Goal: Task Accomplishment & Management: Manage account settings

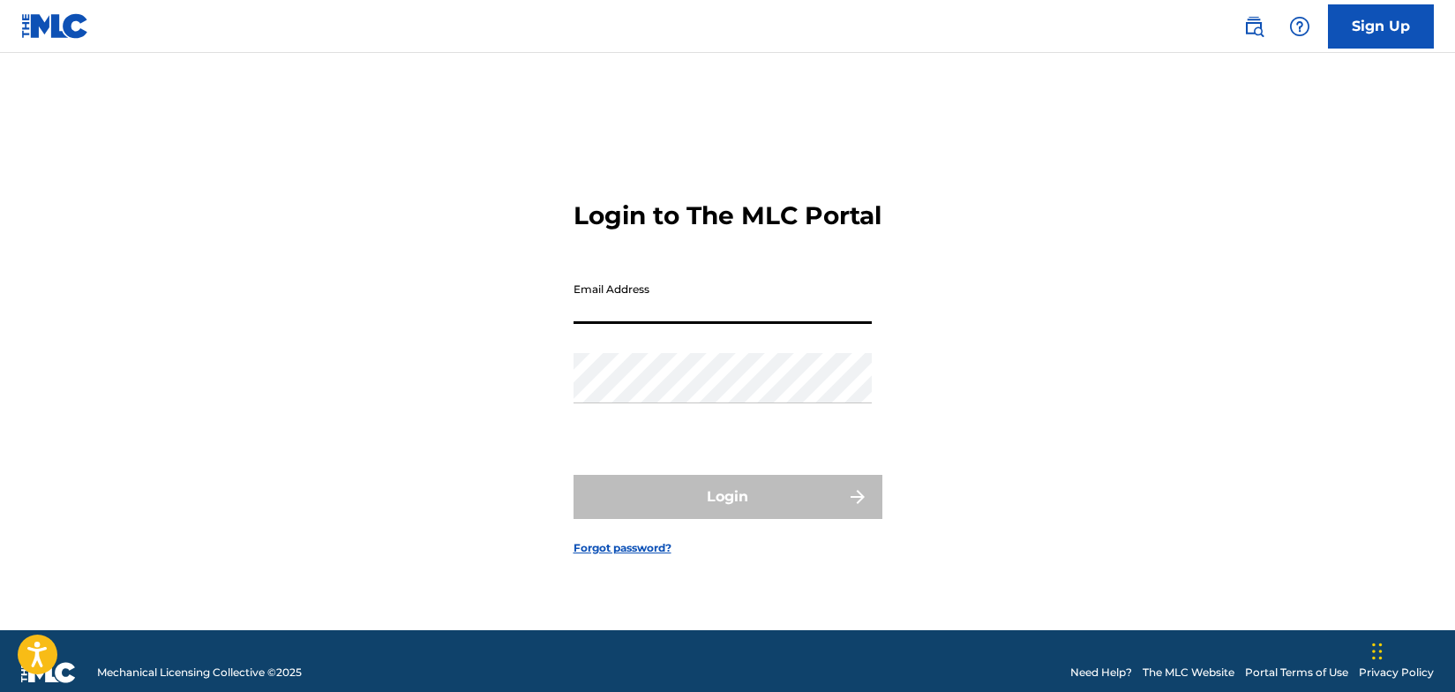
click at [716, 324] on input "Email Address" at bounding box center [723, 299] width 298 height 50
click at [641, 324] on input "Email Address" at bounding box center [723, 299] width 298 height 50
type input "[EMAIL_ADDRESS][DOMAIN_NAME]"
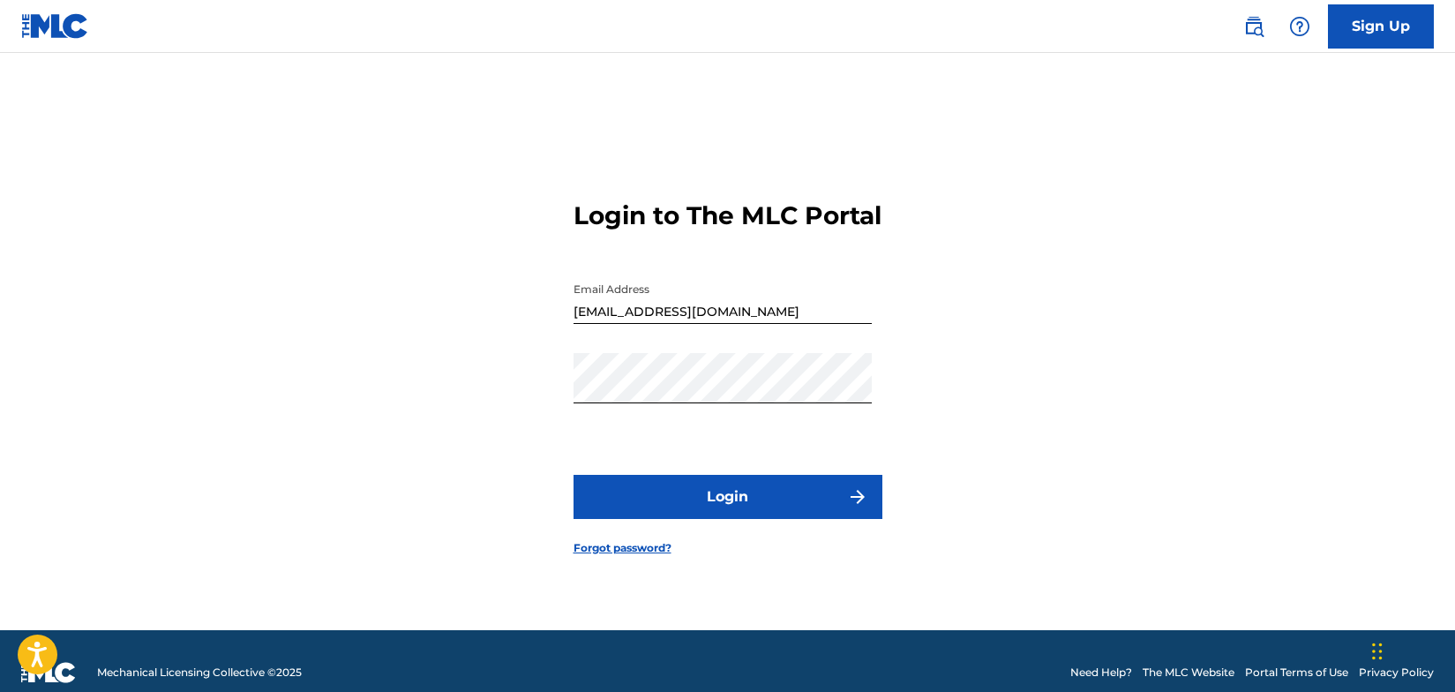
click at [728, 510] on button "Login" at bounding box center [728, 497] width 309 height 44
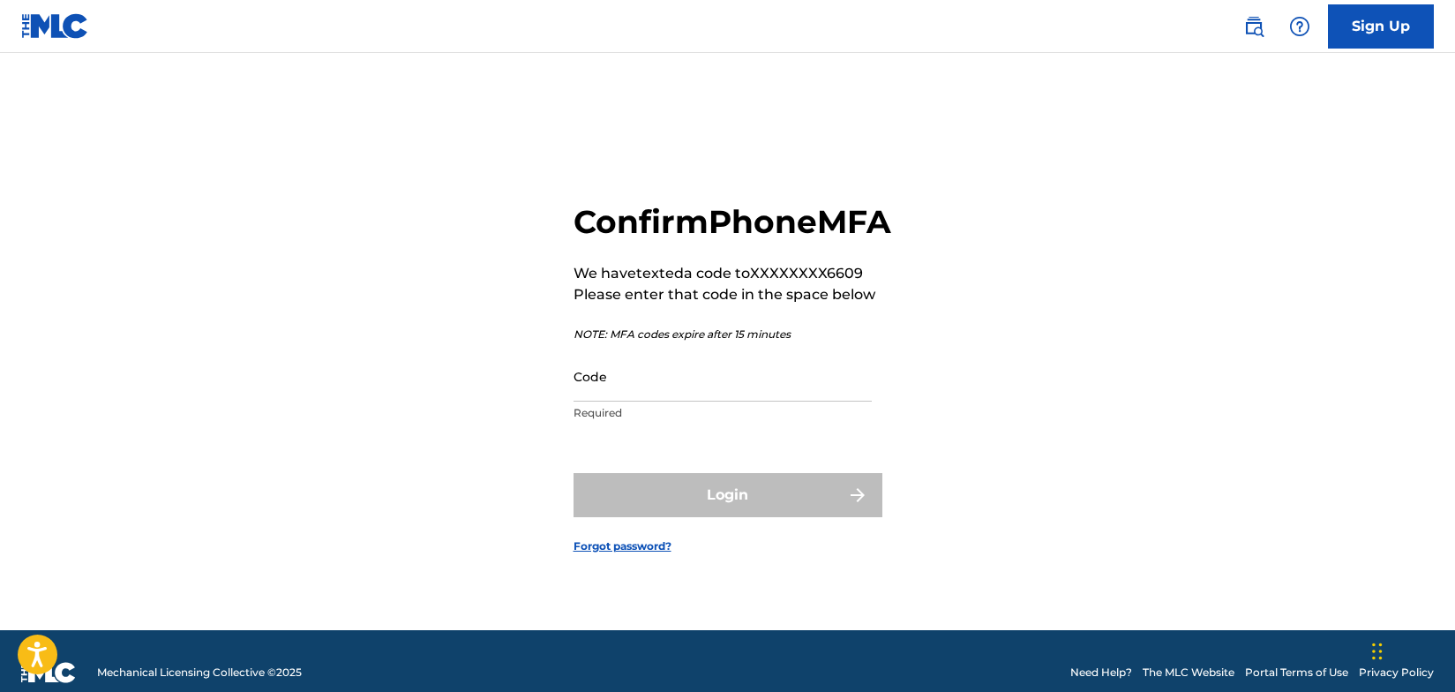
click at [646, 401] on input "Code" at bounding box center [723, 376] width 298 height 50
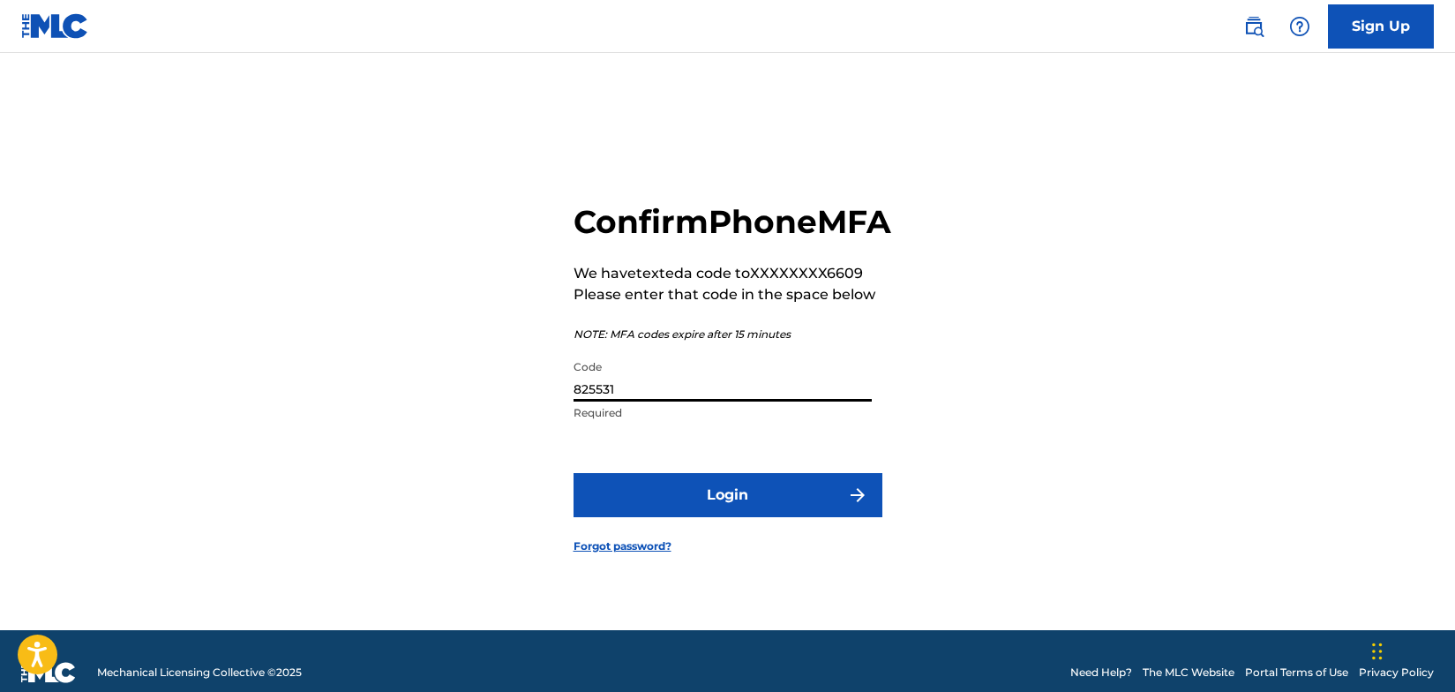
type input "825531"
click at [766, 517] on button "Login" at bounding box center [728, 495] width 309 height 44
